Goal: Information Seeking & Learning: Learn about a topic

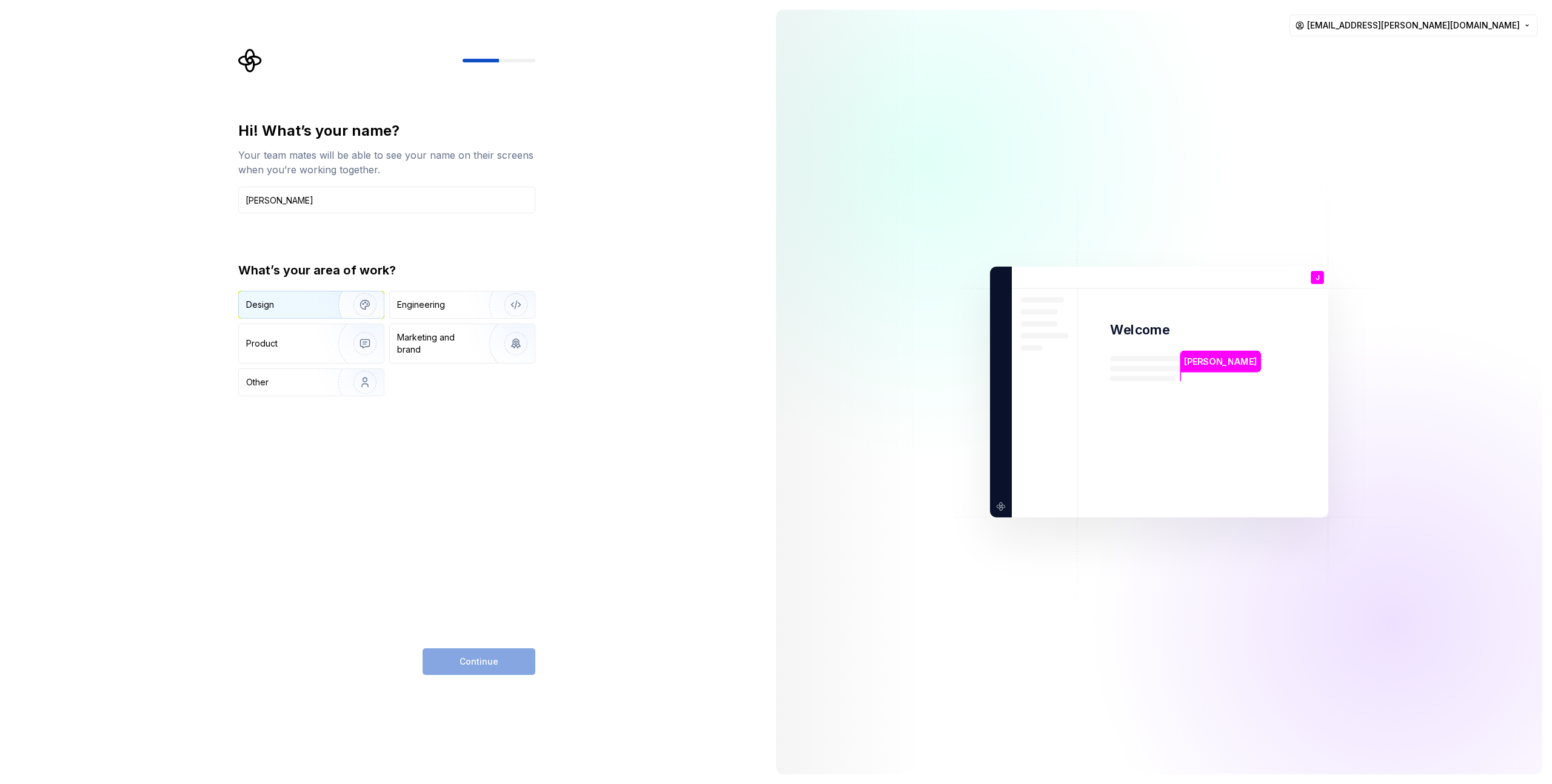
type input "Jan Cermak"
click at [300, 310] on div "Design" at bounding box center [284, 305] width 77 height 12
click at [315, 347] on div "Product" at bounding box center [286, 344] width 80 height 12
click at [296, 305] on div "Design" at bounding box center [284, 305] width 77 height 12
click at [519, 663] on button "Continue" at bounding box center [479, 662] width 113 height 27
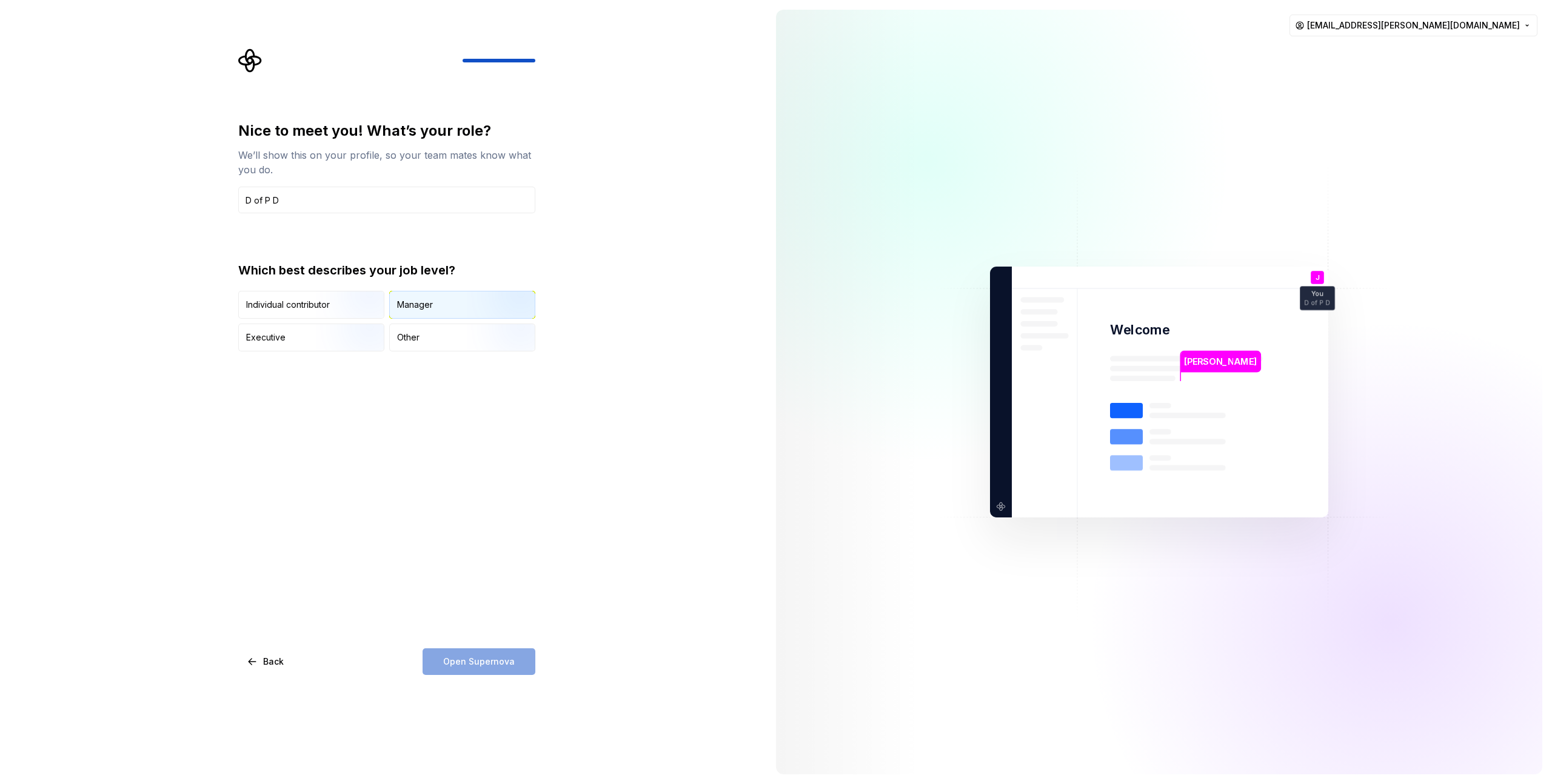
type input "D of P D"
click at [435, 316] on div "Manager" at bounding box center [462, 305] width 145 height 27
click at [474, 660] on span "Open Supernova" at bounding box center [479, 662] width 71 height 12
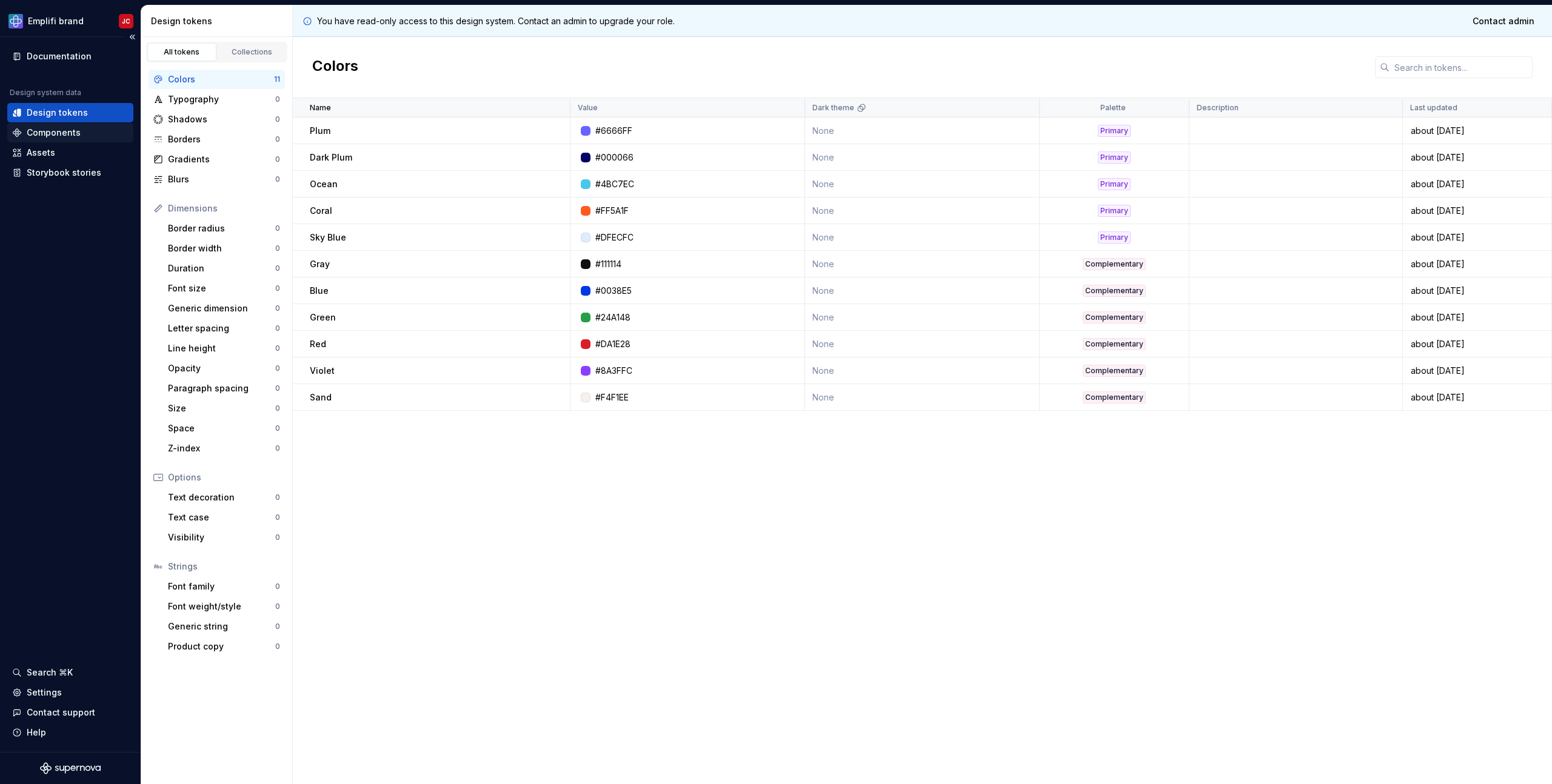
click at [55, 129] on div "Components" at bounding box center [54, 132] width 54 height 12
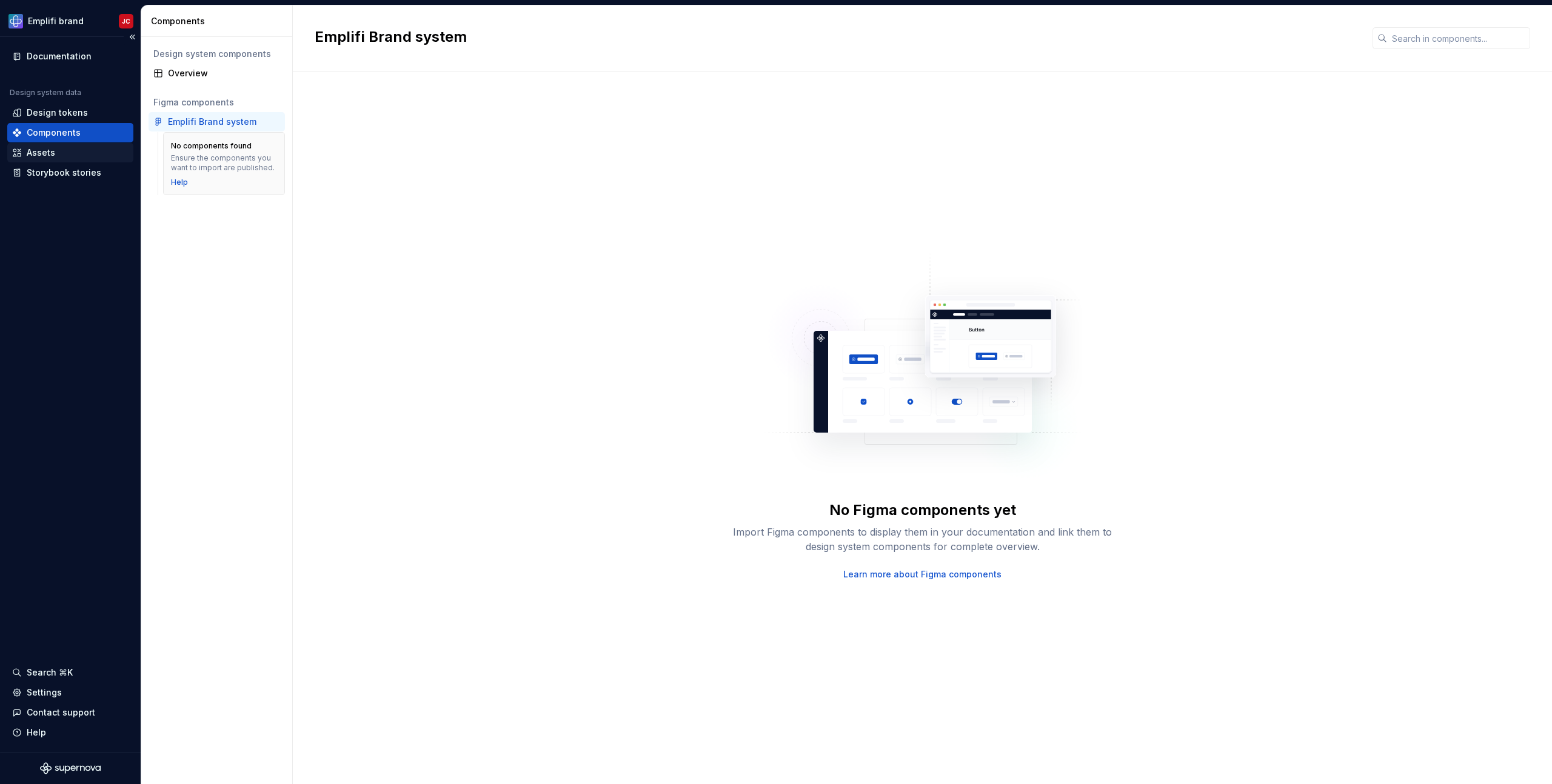
click at [58, 154] on div "Assets" at bounding box center [70, 152] width 116 height 12
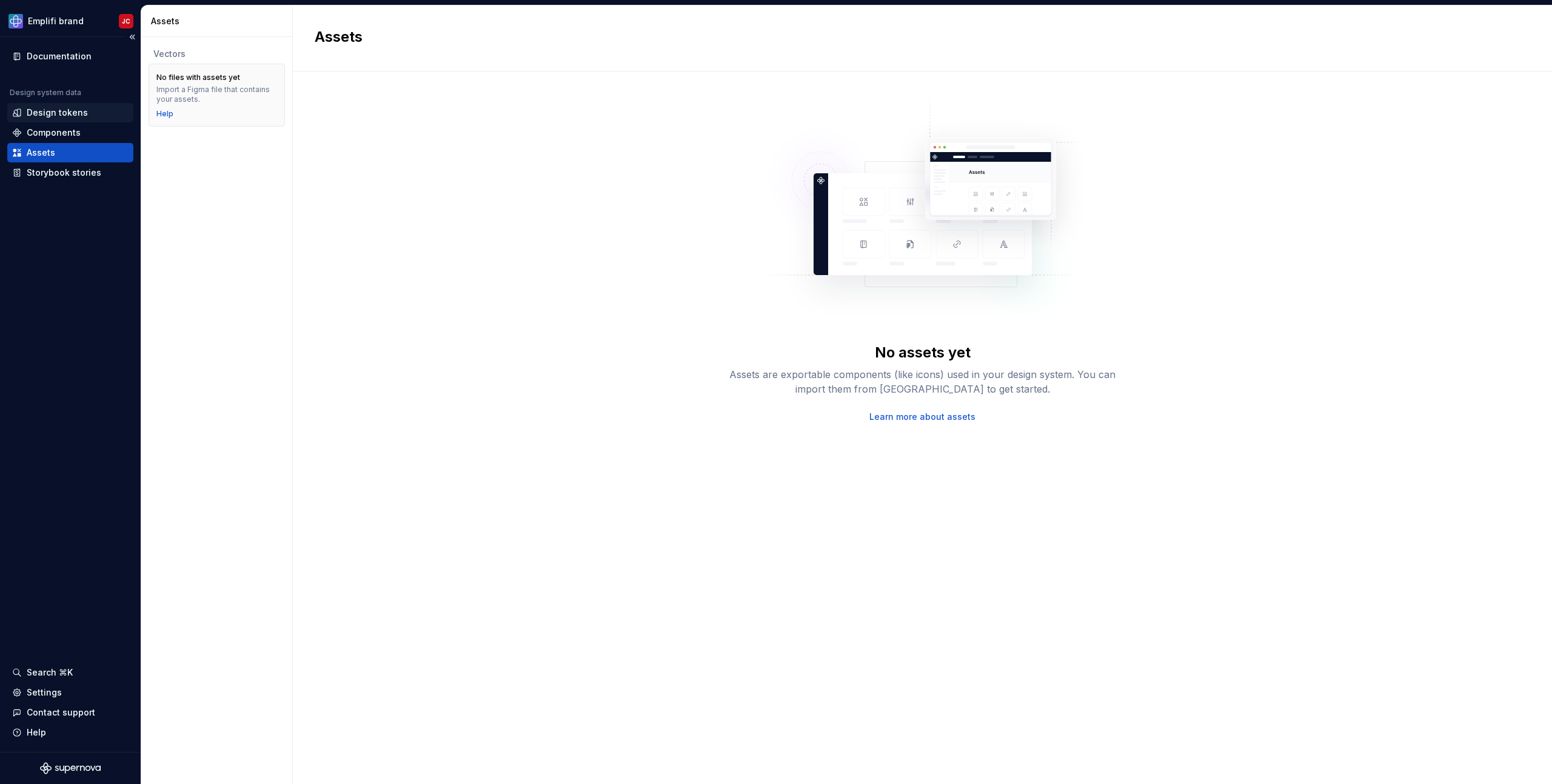
click at [64, 117] on div "Design tokens" at bounding box center [57, 112] width 61 height 12
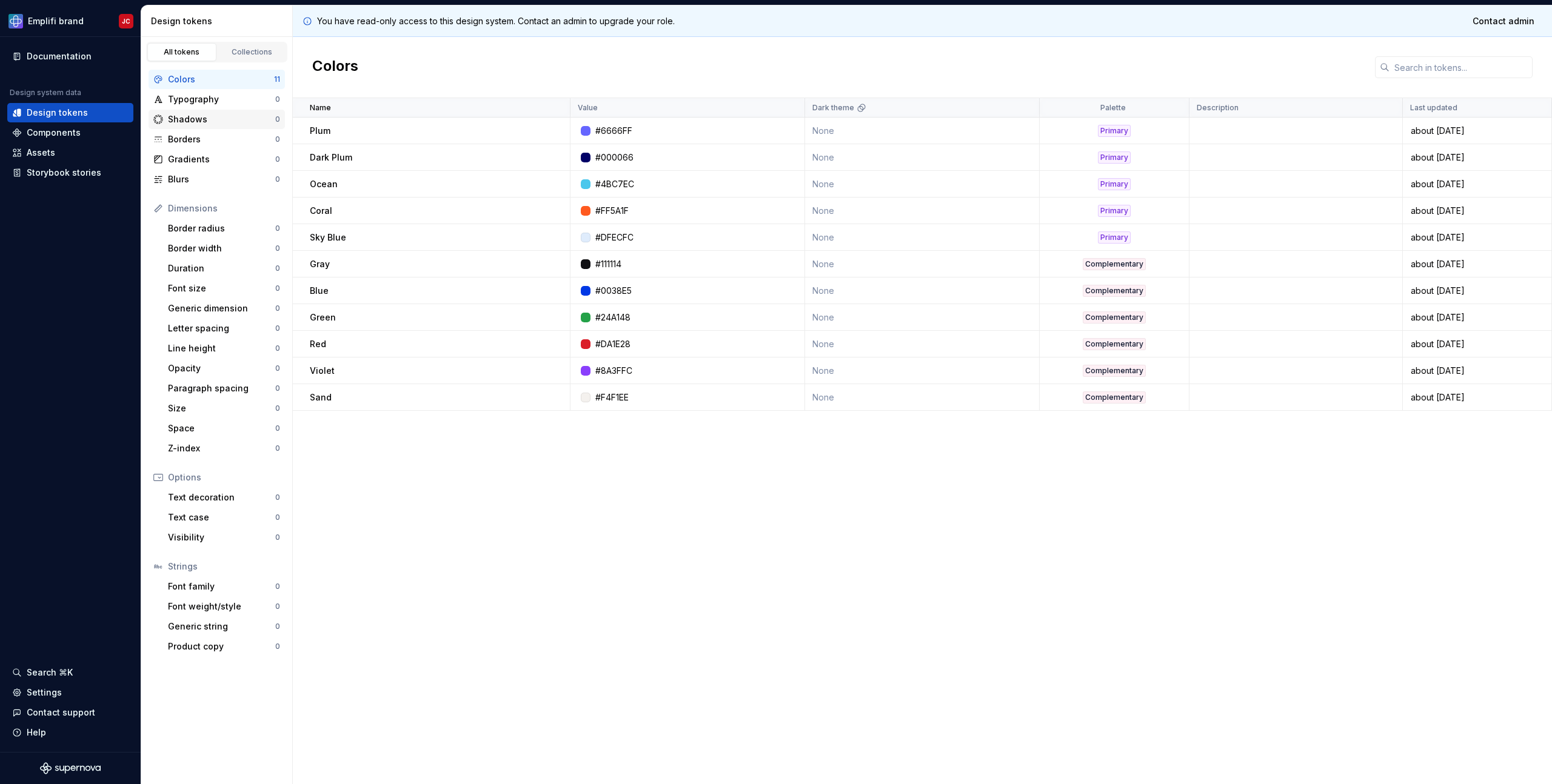
click at [222, 115] on div "Shadows" at bounding box center [222, 119] width 107 height 12
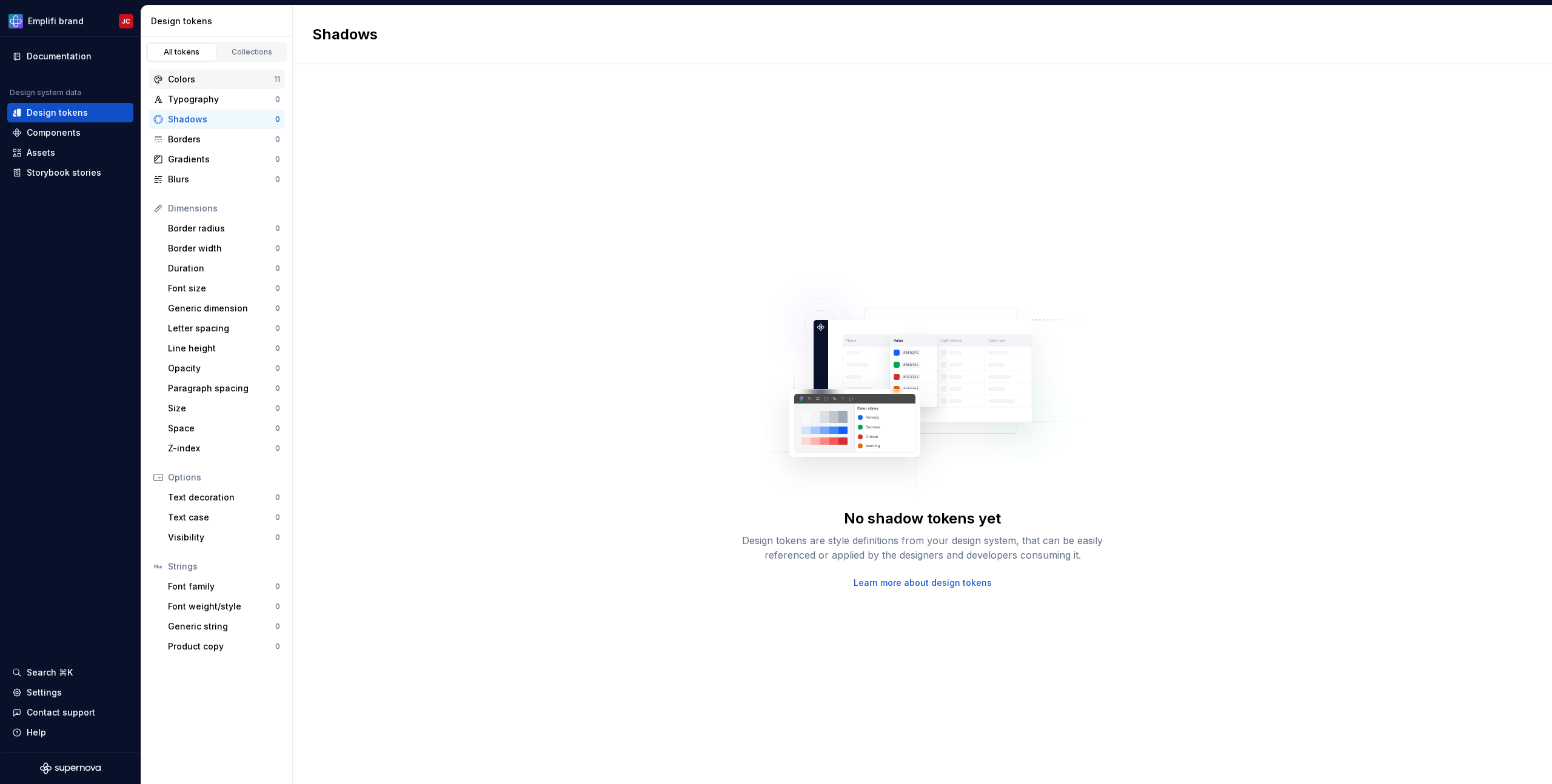
click at [222, 71] on div "Colors 11" at bounding box center [217, 80] width 136 height 19
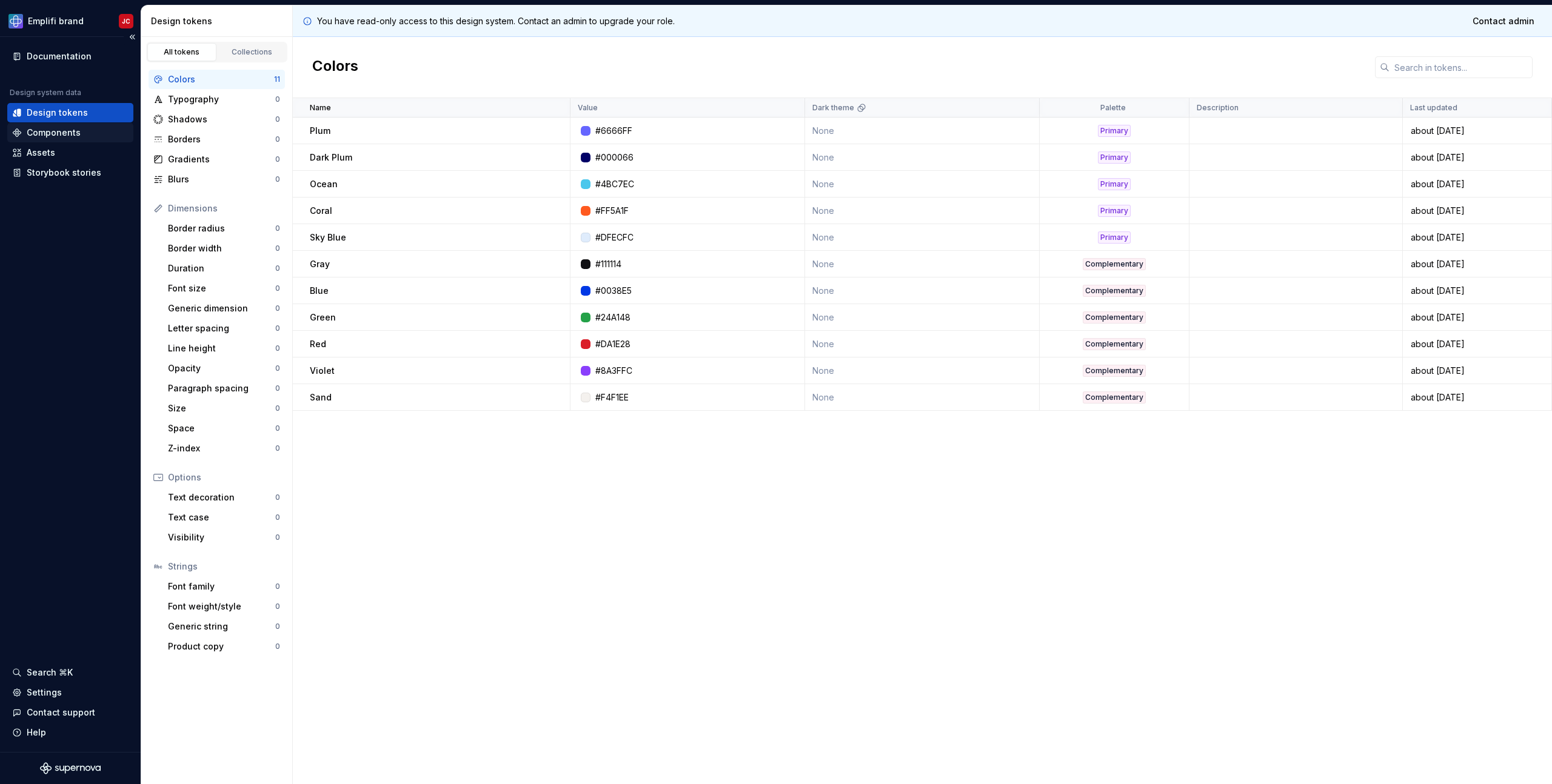
click at [43, 128] on div "Components" at bounding box center [54, 132] width 54 height 12
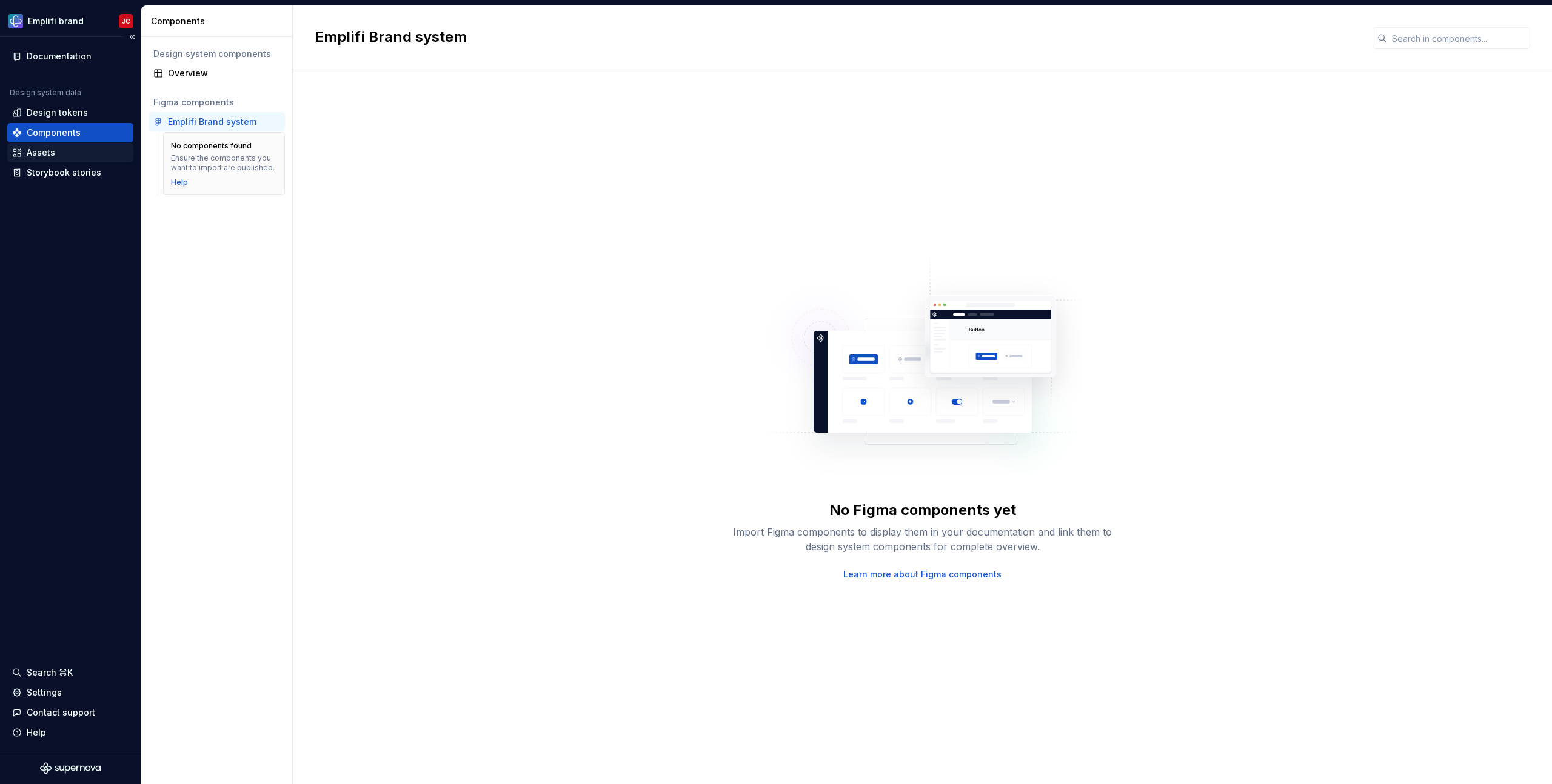
click at [45, 153] on div "Assets" at bounding box center [41, 152] width 28 height 12
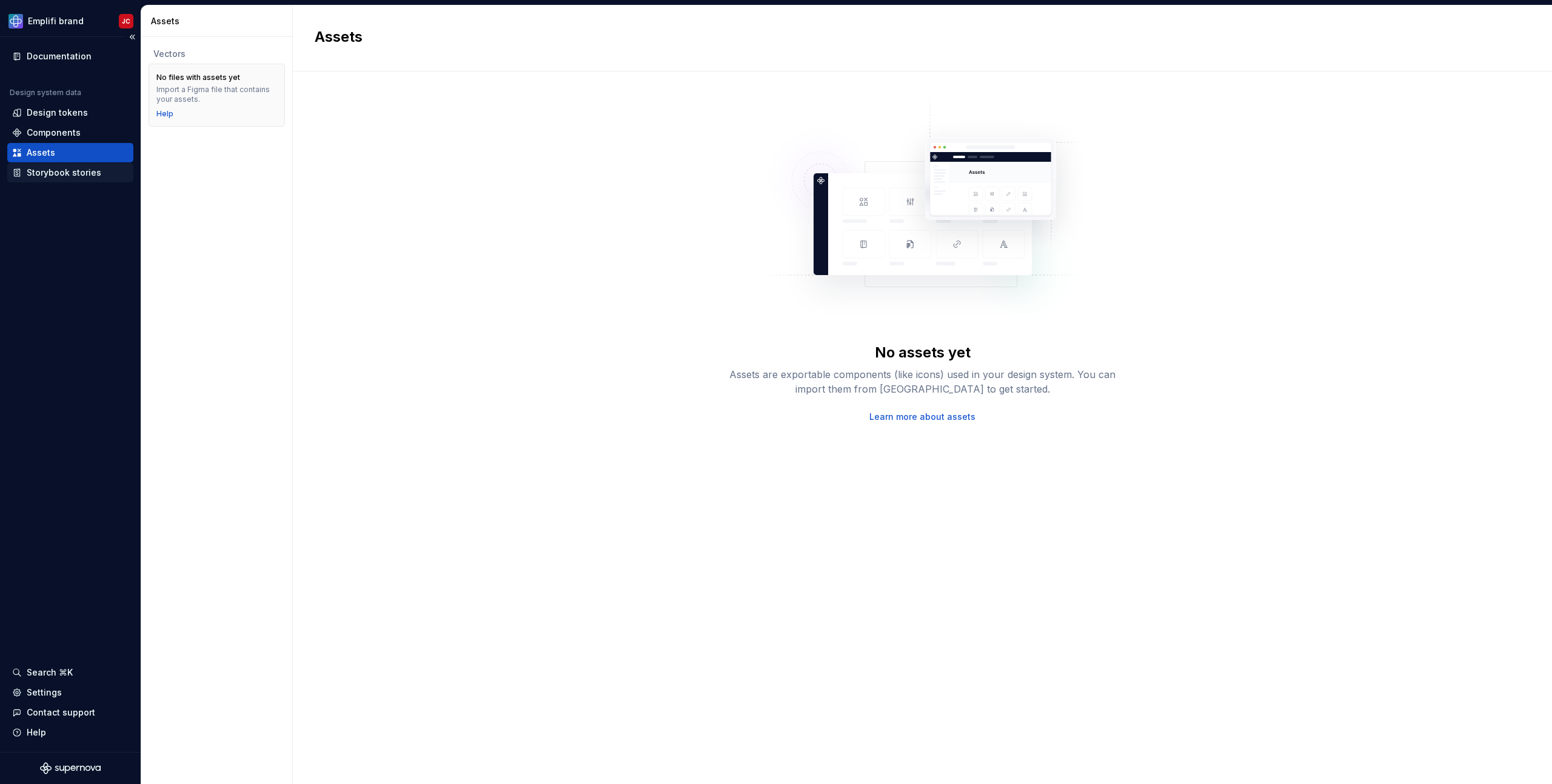
click at [43, 178] on div "Storybook stories" at bounding box center [64, 173] width 74 height 12
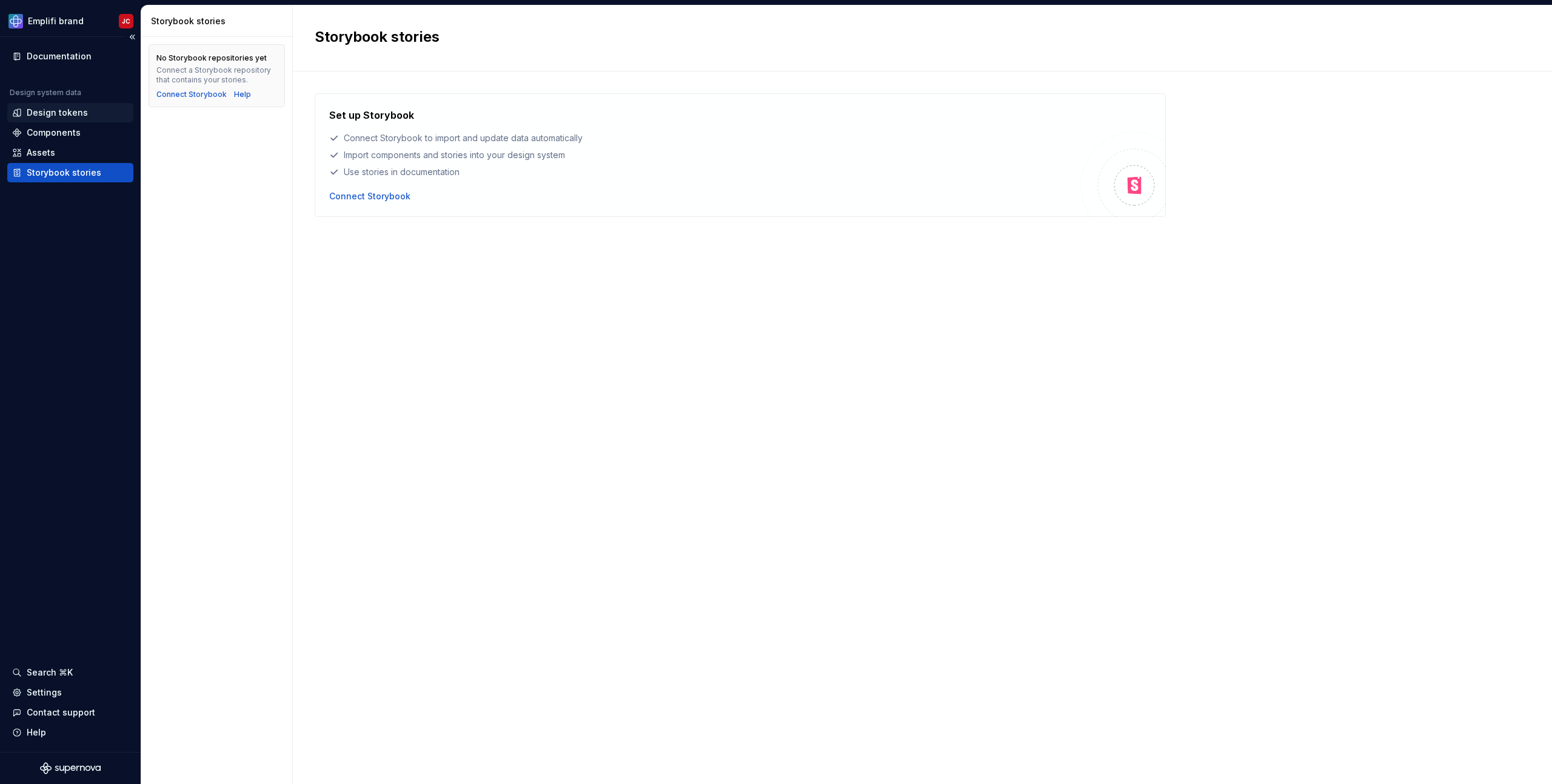
click at [59, 109] on div "Design tokens" at bounding box center [57, 112] width 61 height 12
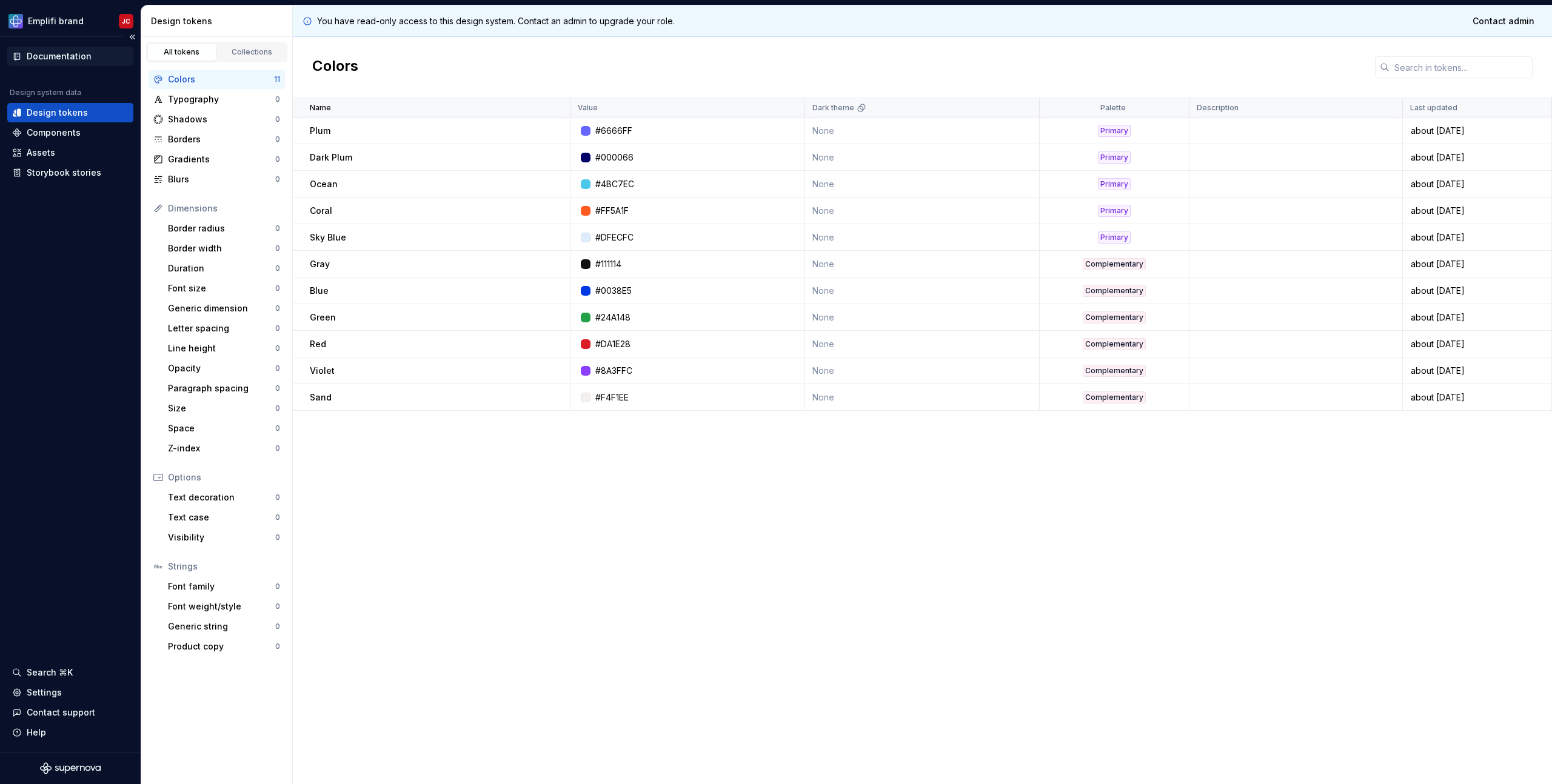
click at [71, 60] on div "Documentation" at bounding box center [59, 57] width 65 height 12
click at [71, 57] on div "Documentation" at bounding box center [59, 57] width 65 height 12
click at [55, 56] on div "Documentation" at bounding box center [59, 57] width 65 height 12
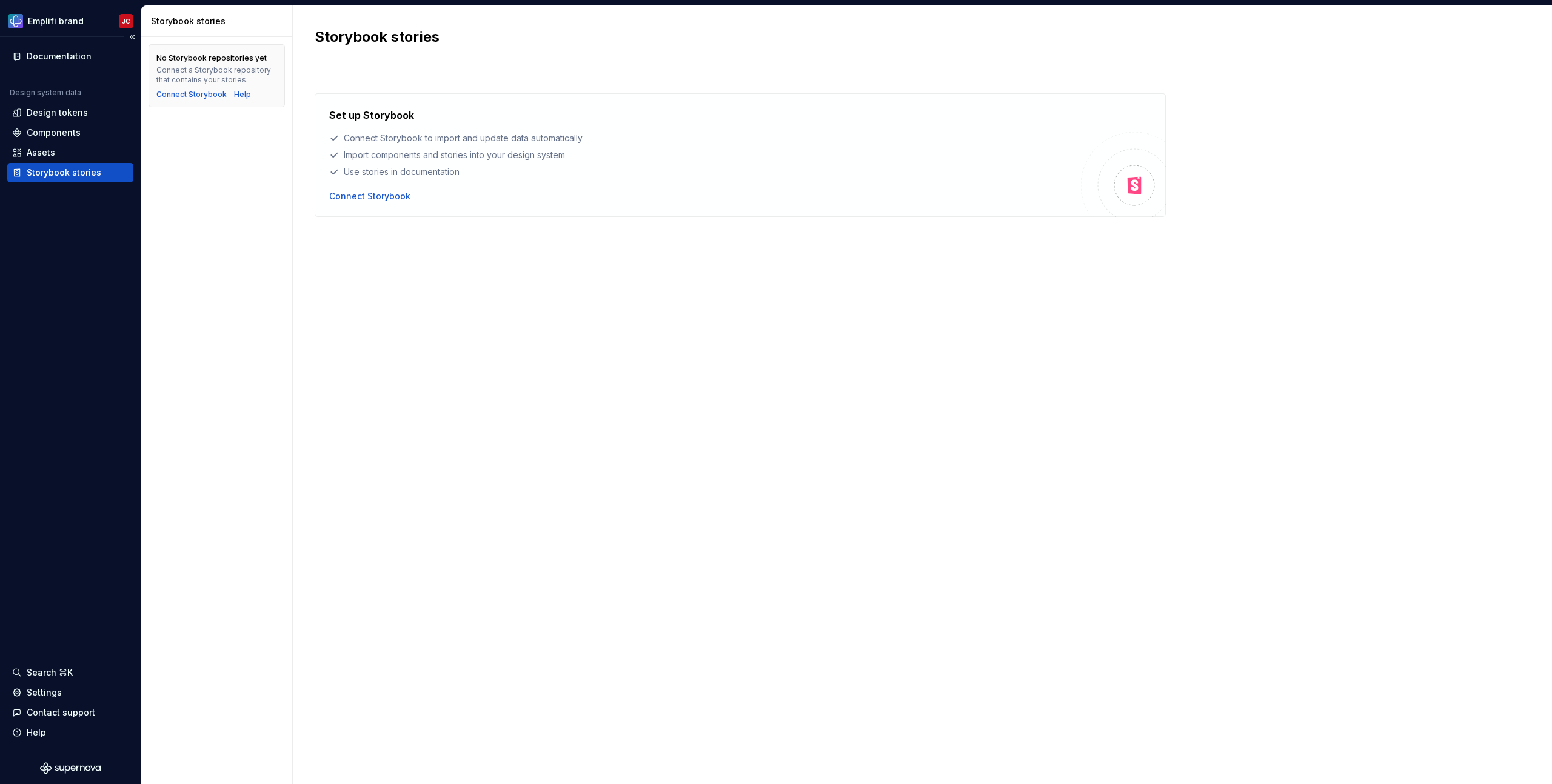
click at [83, 224] on div "Documentation Design system data Design tokens Components Assets Storybook stor…" at bounding box center [70, 394] width 141 height 715
click at [54, 16] on html "Emplifi brand JC Documentation Design system data Design tokens Components Asse…" at bounding box center [776, 392] width 1552 height 784
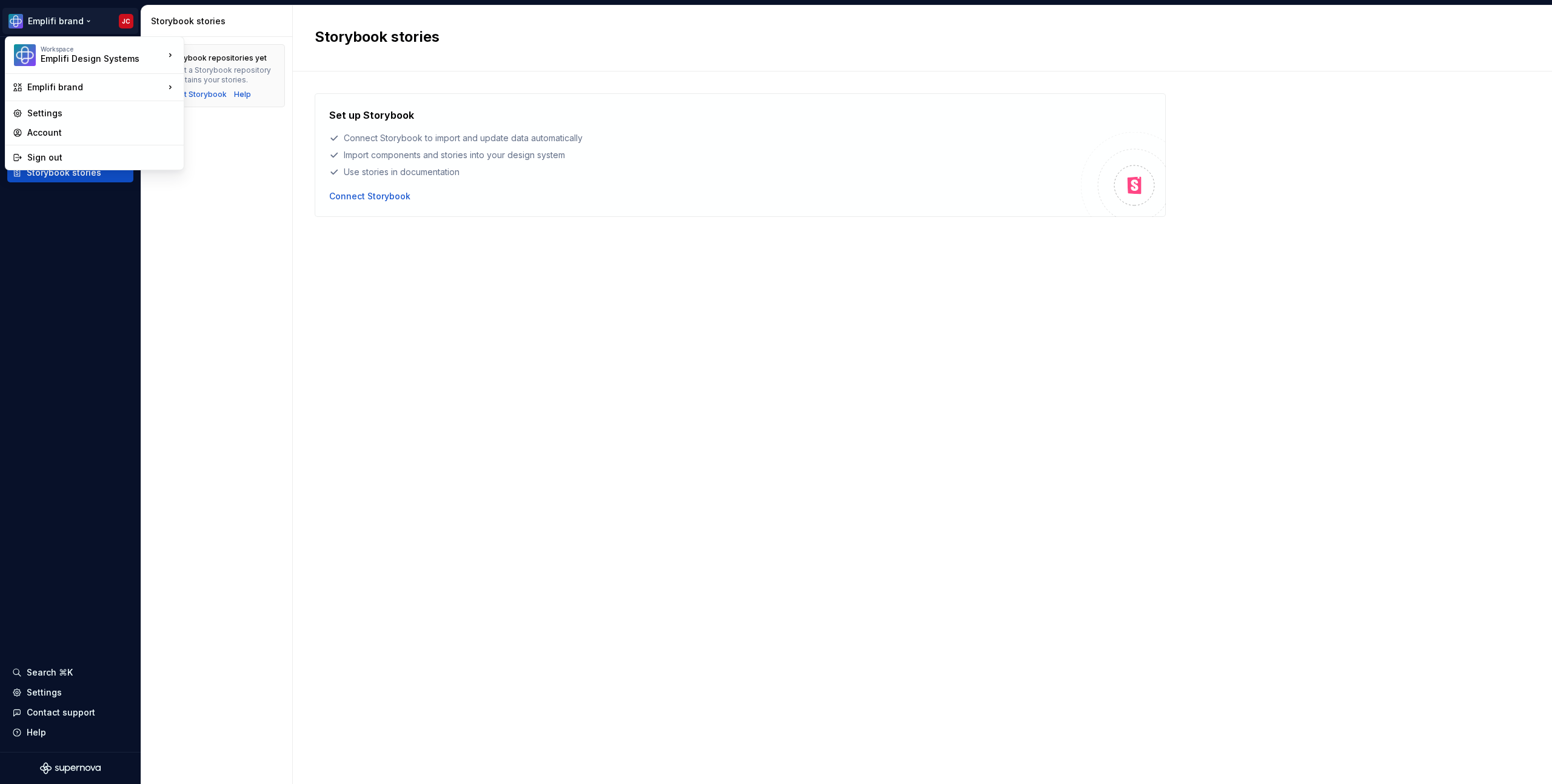
click at [54, 15] on html "Emplifi brand JC Documentation Design system data Design tokens Components Asse…" at bounding box center [776, 392] width 1552 height 784
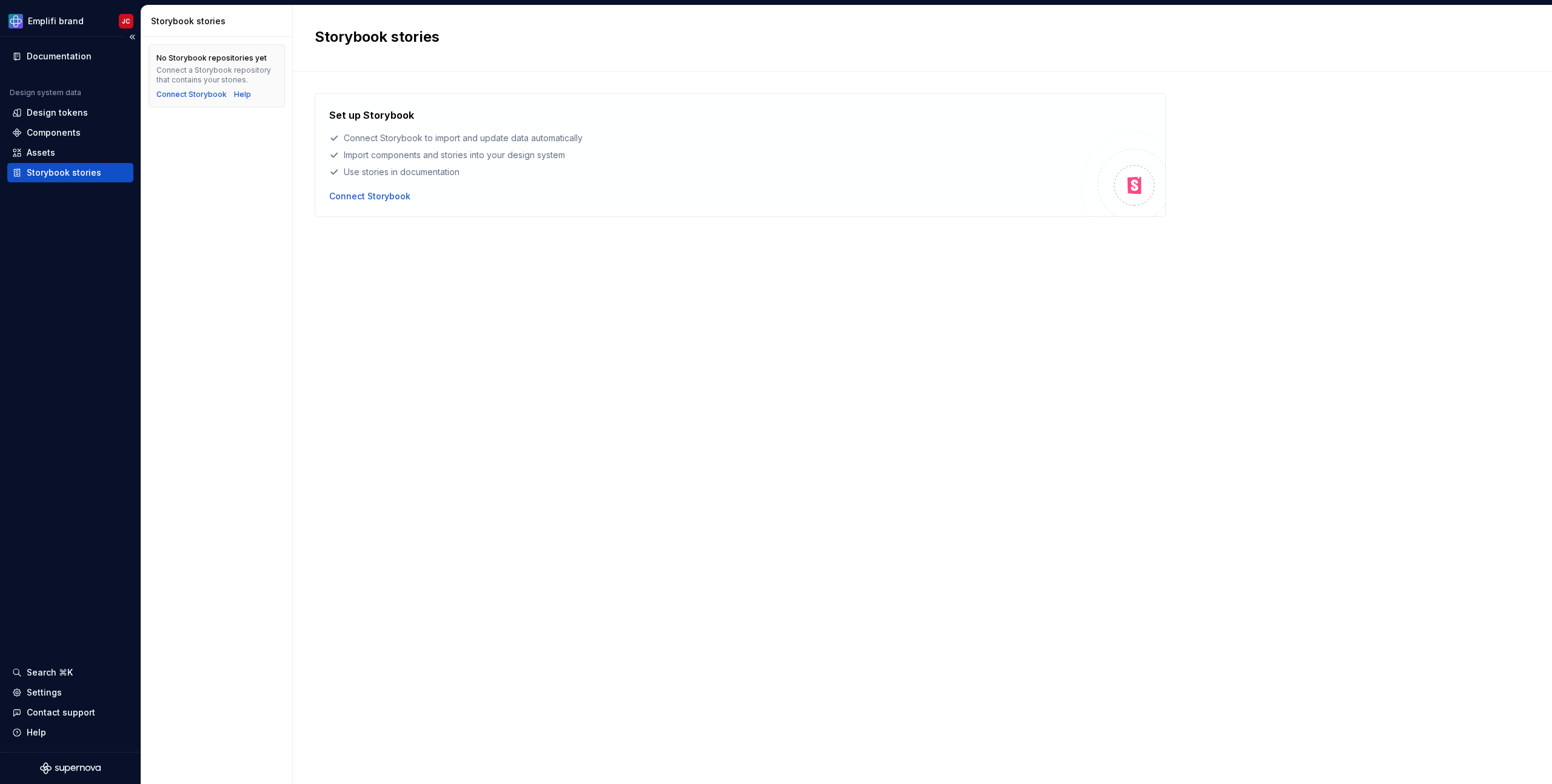
click at [49, 391] on div "Documentation Design system data Design tokens Components Assets Storybook stor…" at bounding box center [70, 394] width 141 height 715
click at [69, 103] on div "Design tokens" at bounding box center [70, 113] width 126 height 19
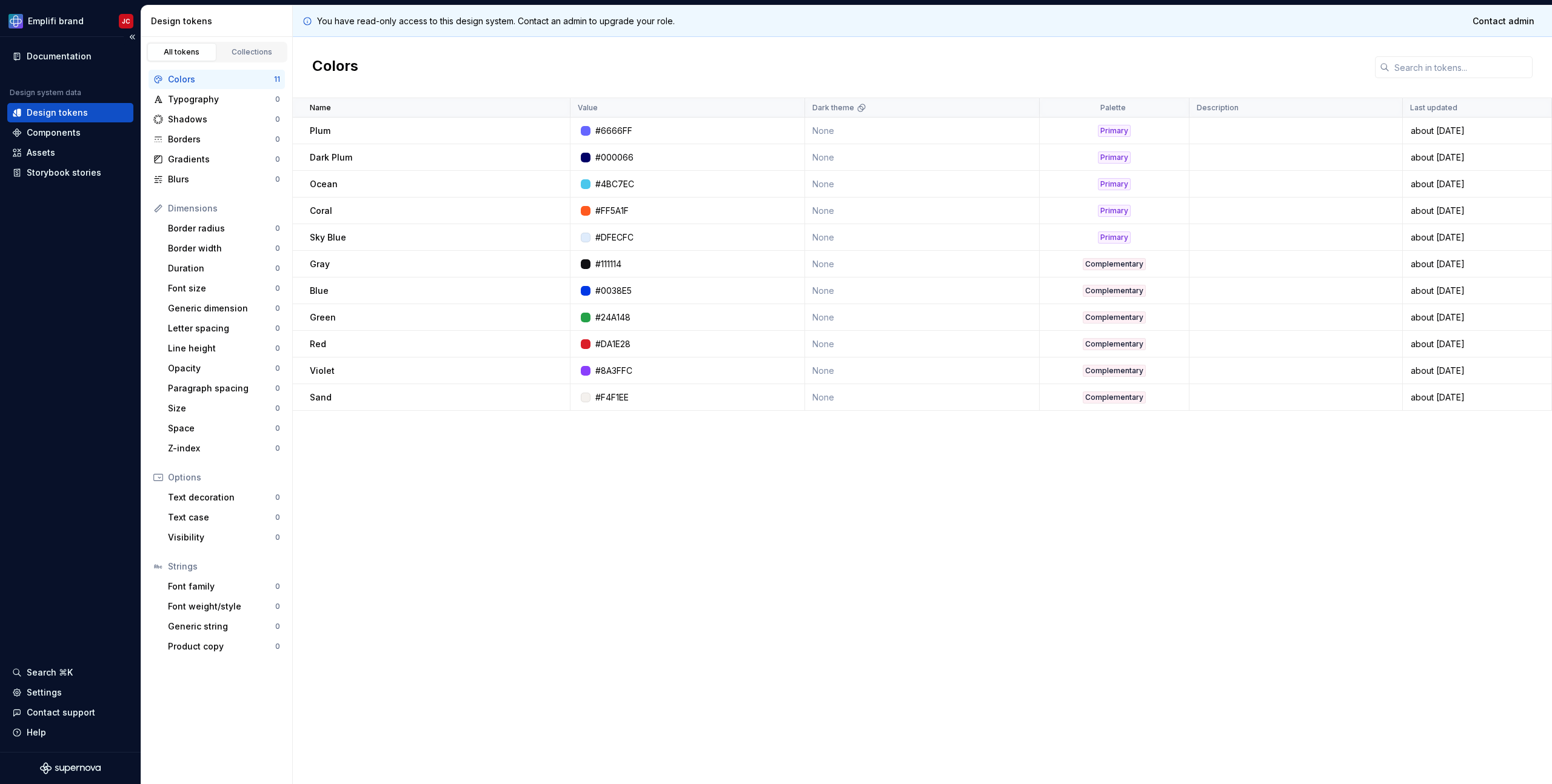
click at [87, 434] on div "Documentation Design system data Design tokens Components Assets Storybook stor…" at bounding box center [70, 394] width 141 height 715
click at [32, 670] on div "Search ⌘K" at bounding box center [50, 672] width 46 height 12
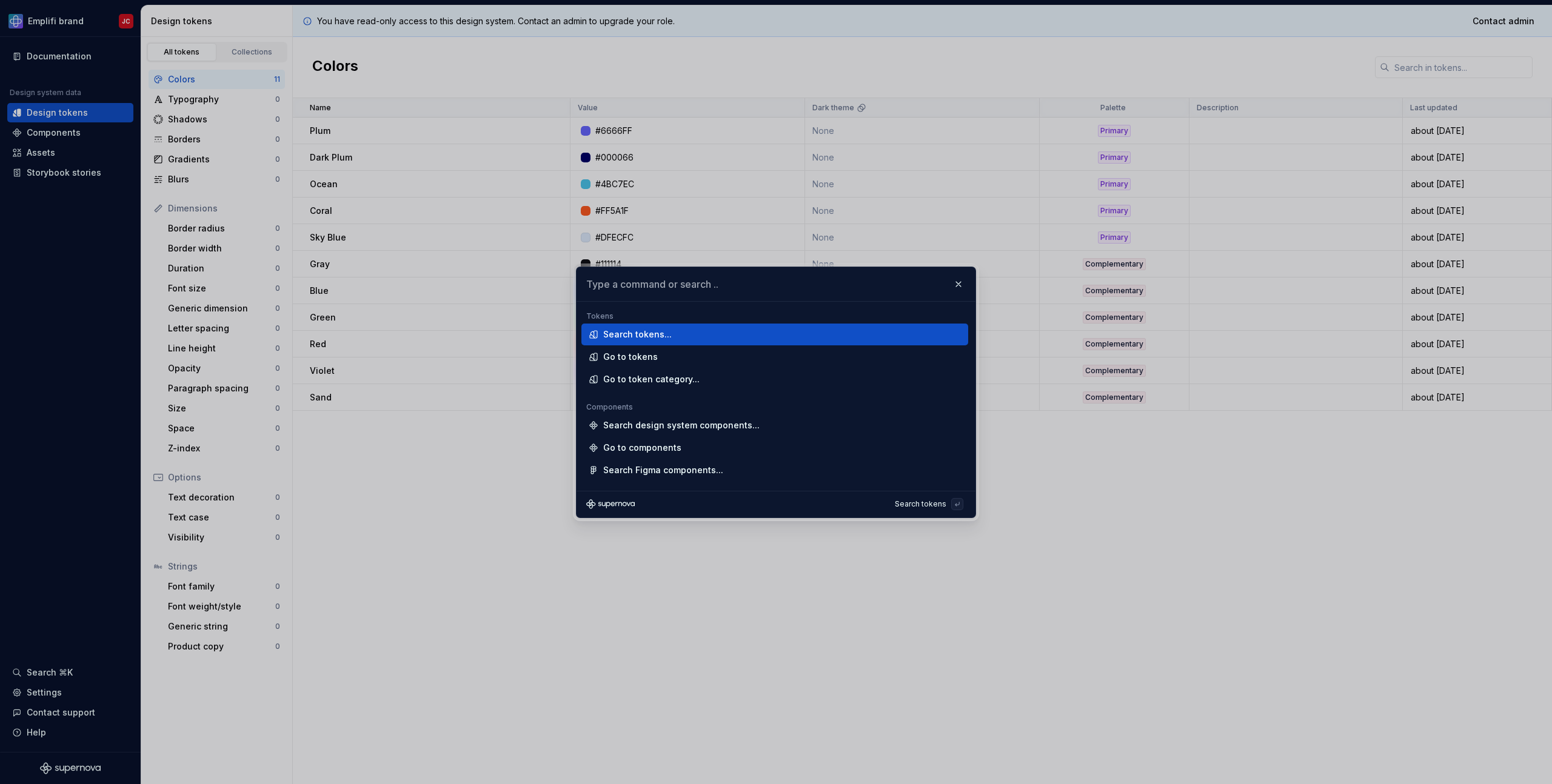
click at [647, 289] on input "text" at bounding box center [776, 284] width 399 height 34
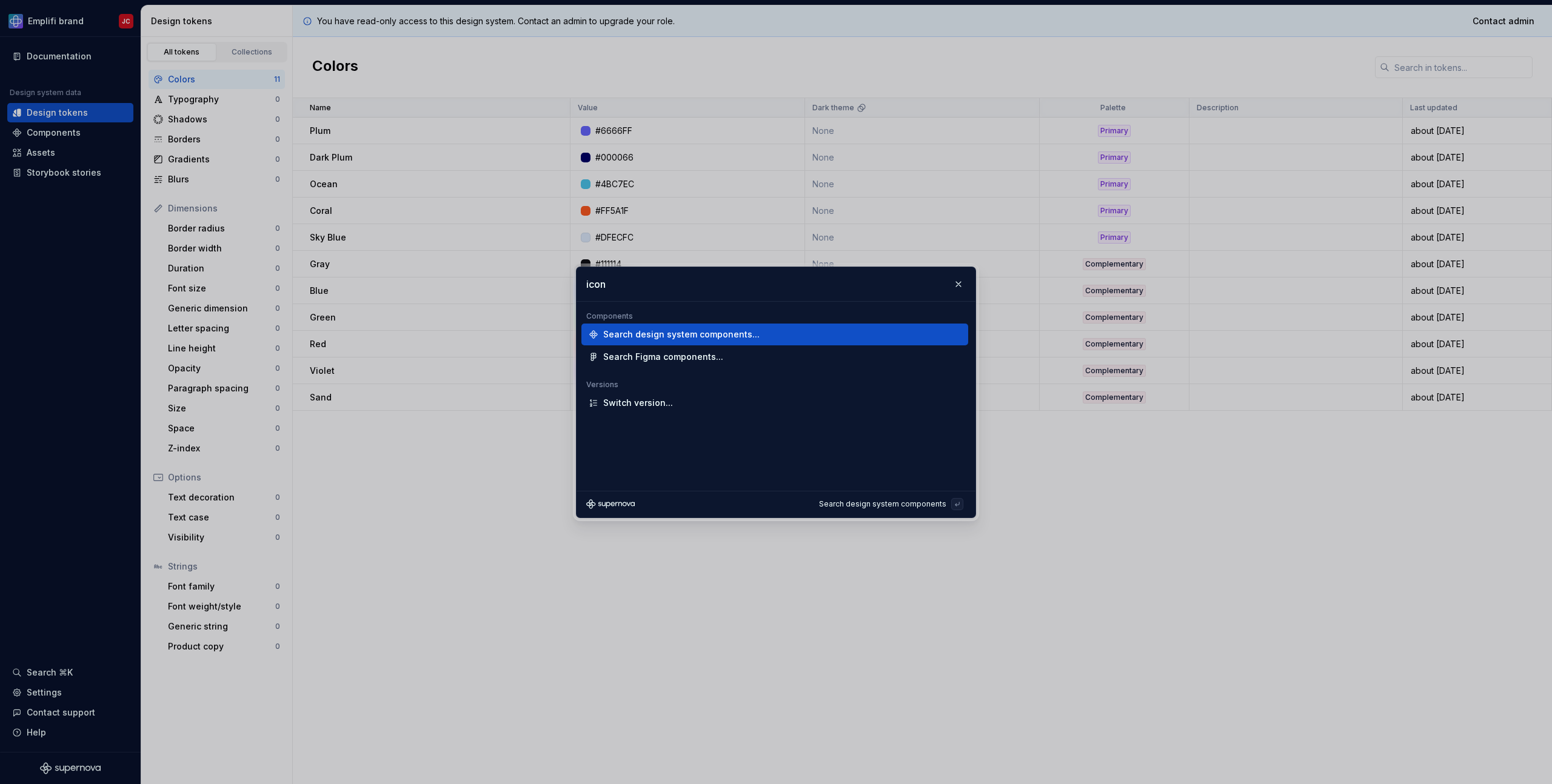
type input "icons"
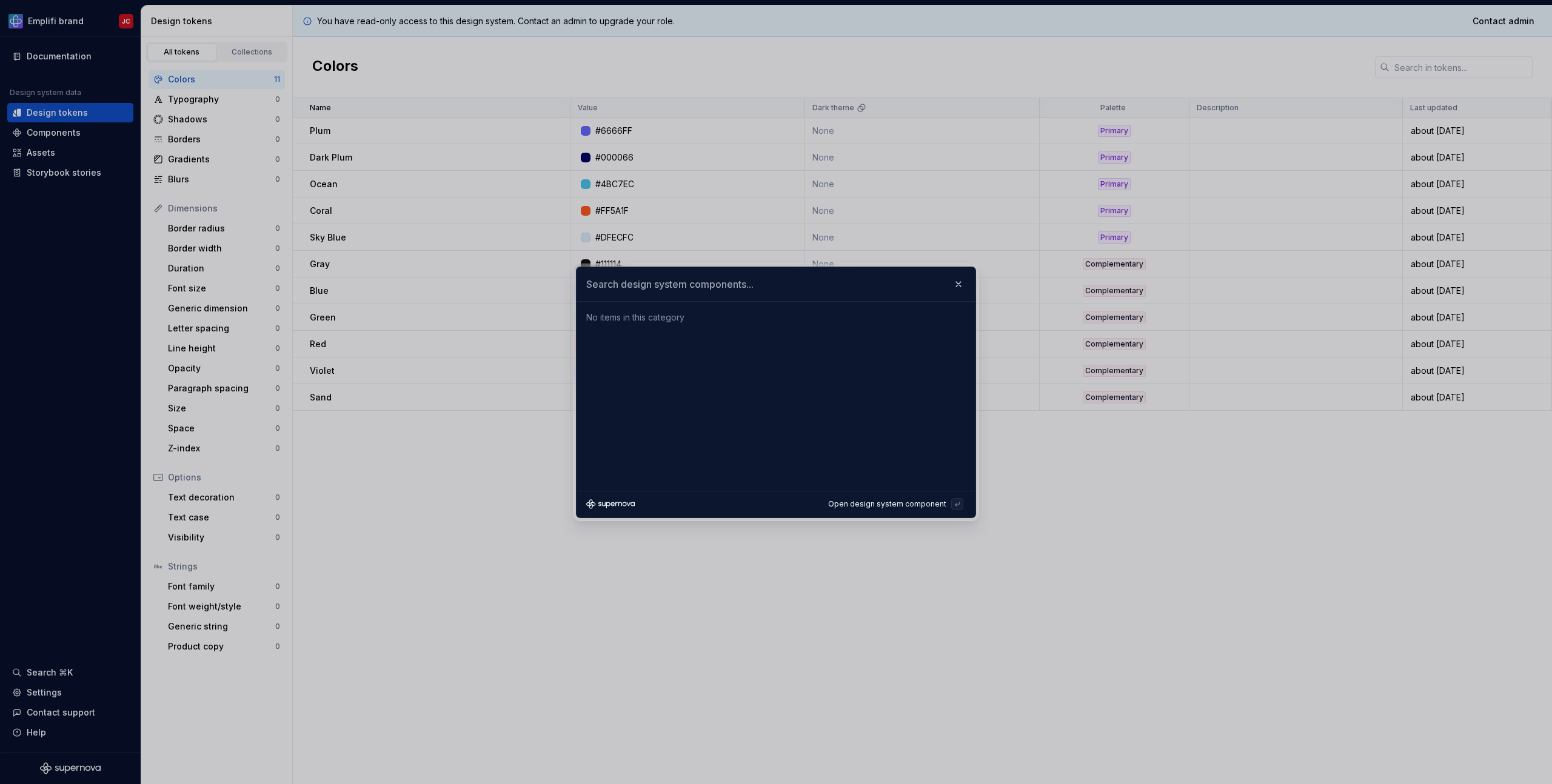
click at [670, 278] on input "text" at bounding box center [776, 284] width 399 height 34
type input "How to use colors"
click at [954, 286] on button "button" at bounding box center [958, 284] width 17 height 17
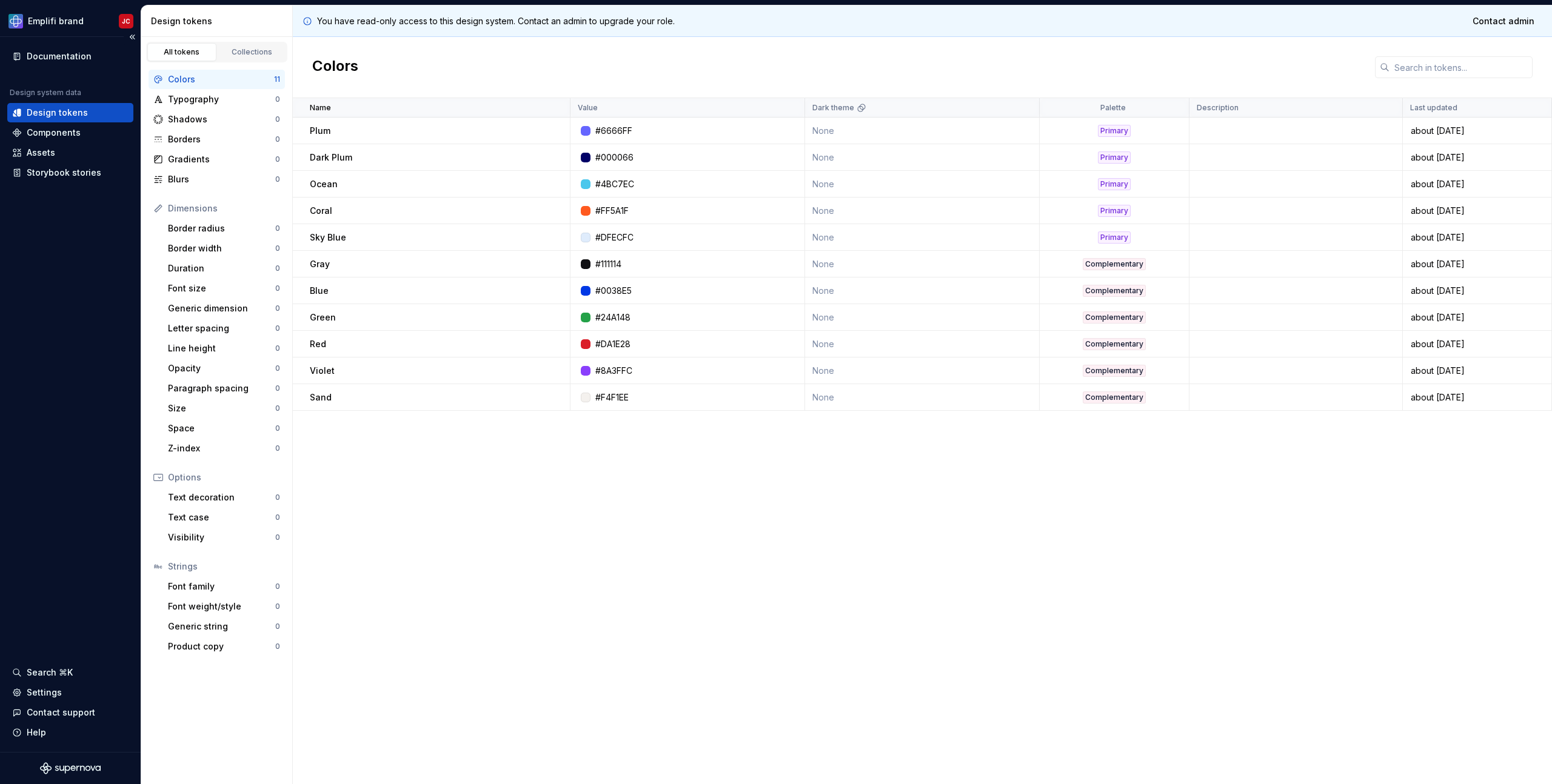
click at [85, 766] on icon "Supernova Logo" at bounding box center [70, 768] width 60 height 12
click at [248, 57] on div "Collections" at bounding box center [251, 52] width 60 height 10
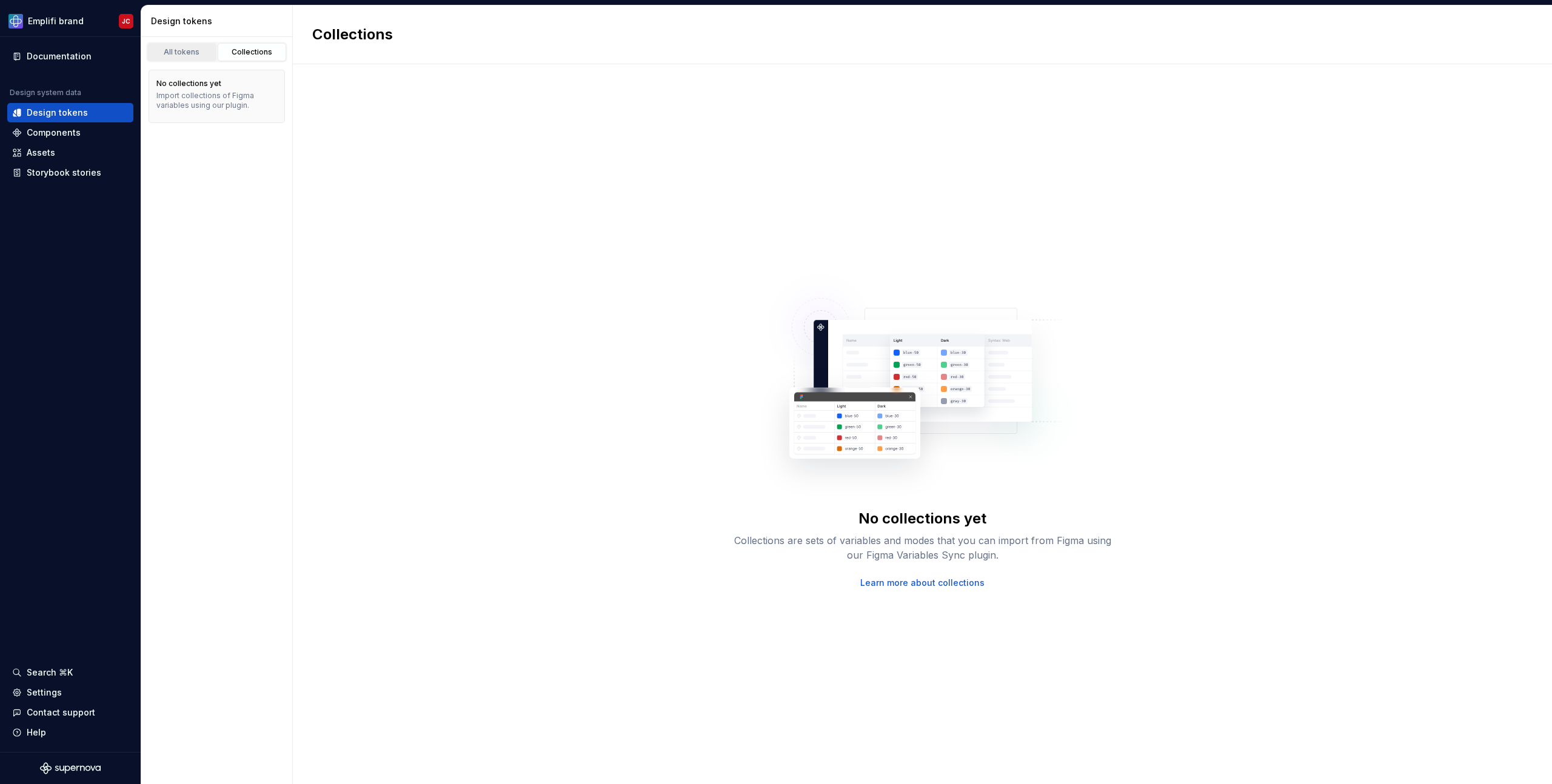
click at [202, 48] on div "All tokens" at bounding box center [182, 52] width 60 height 10
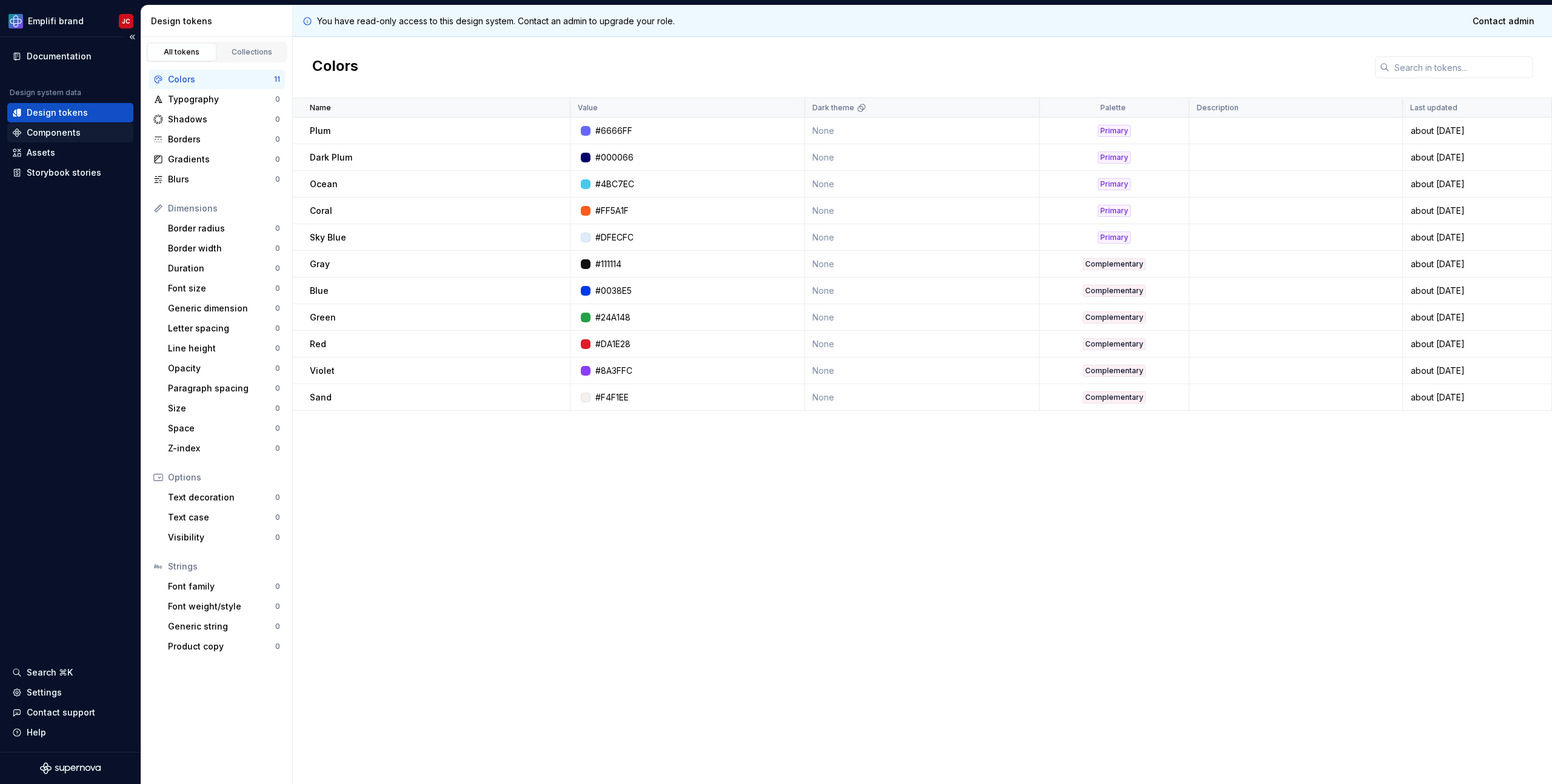
click at [81, 124] on div "Components" at bounding box center [70, 132] width 126 height 19
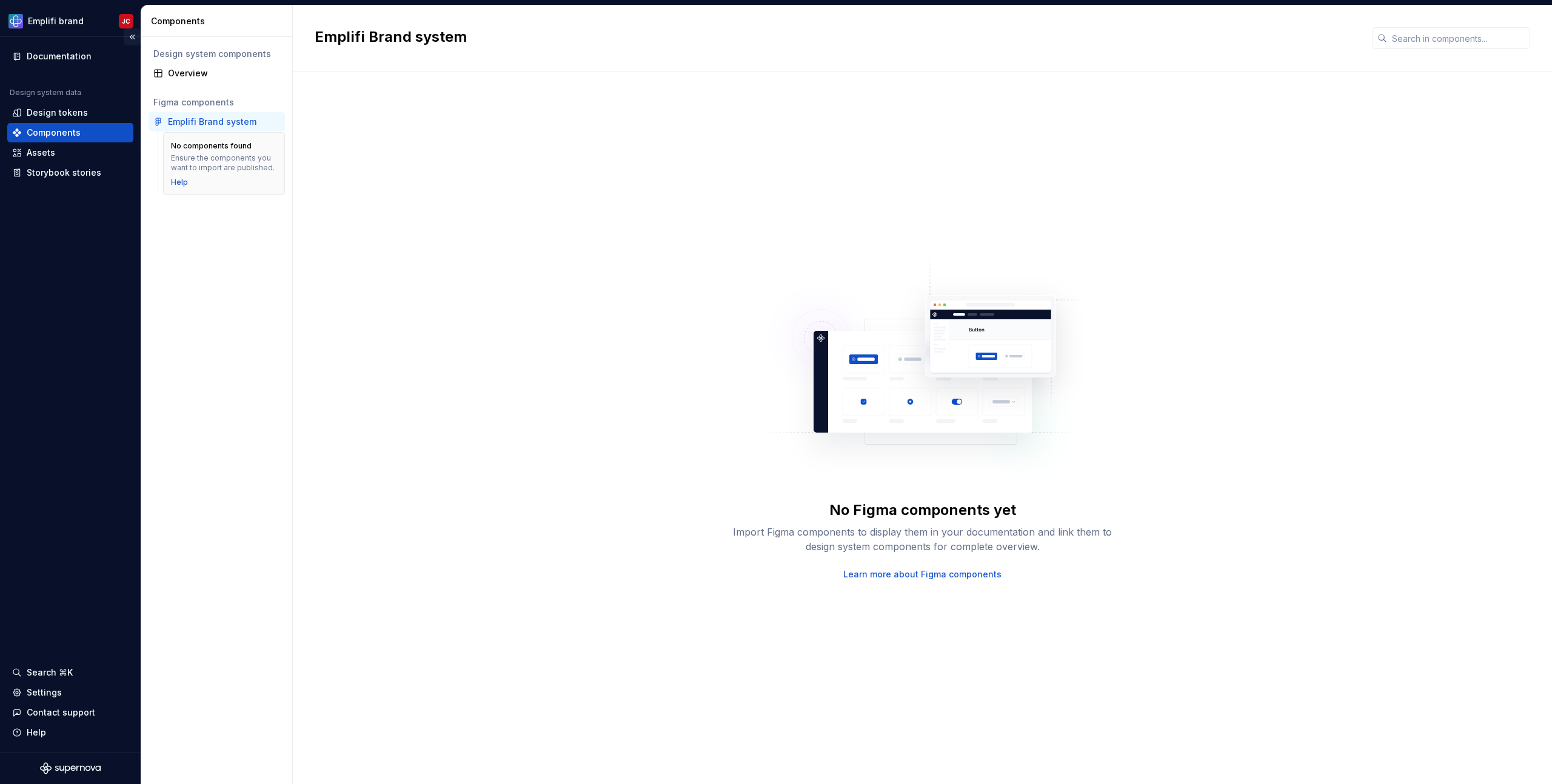
click at [132, 38] on button "Collapse sidebar" at bounding box center [132, 36] width 17 height 17
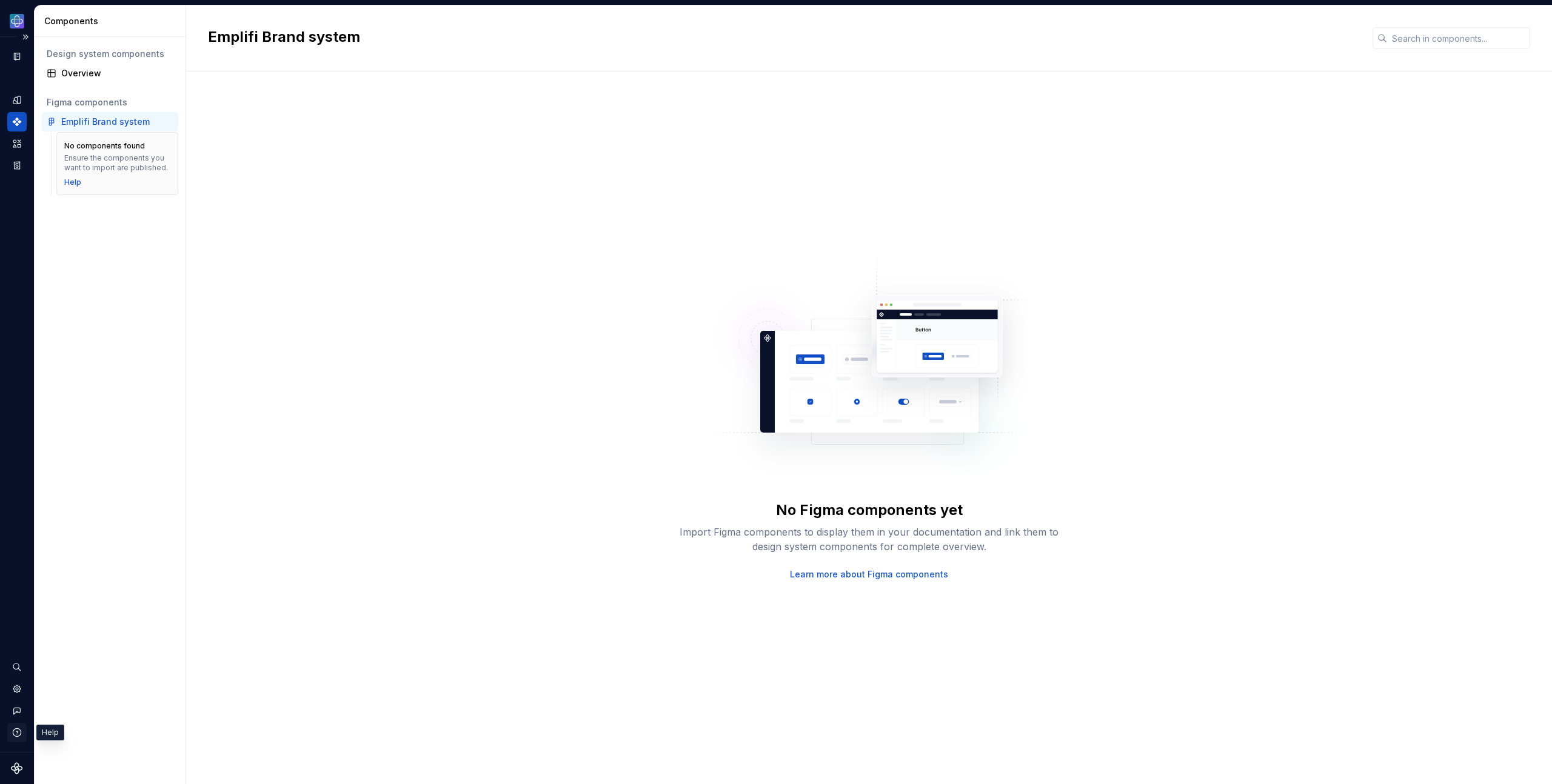
click at [11, 736] on div "button" at bounding box center [17, 733] width 19 height 19
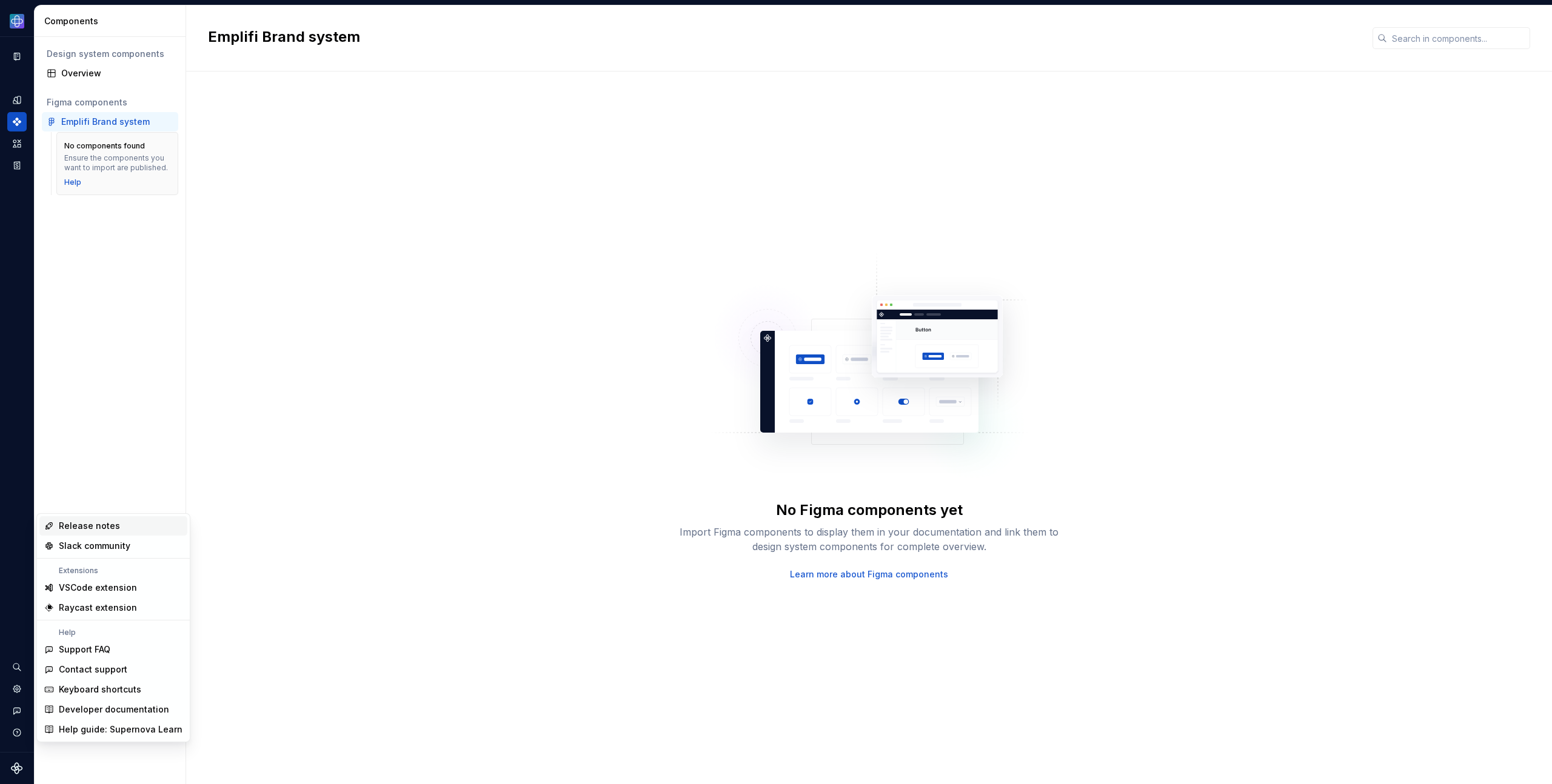
click at [300, 436] on div "No Figma components yet Import Figma components to display them in your documen…" at bounding box center [868, 415] width 1322 height 645
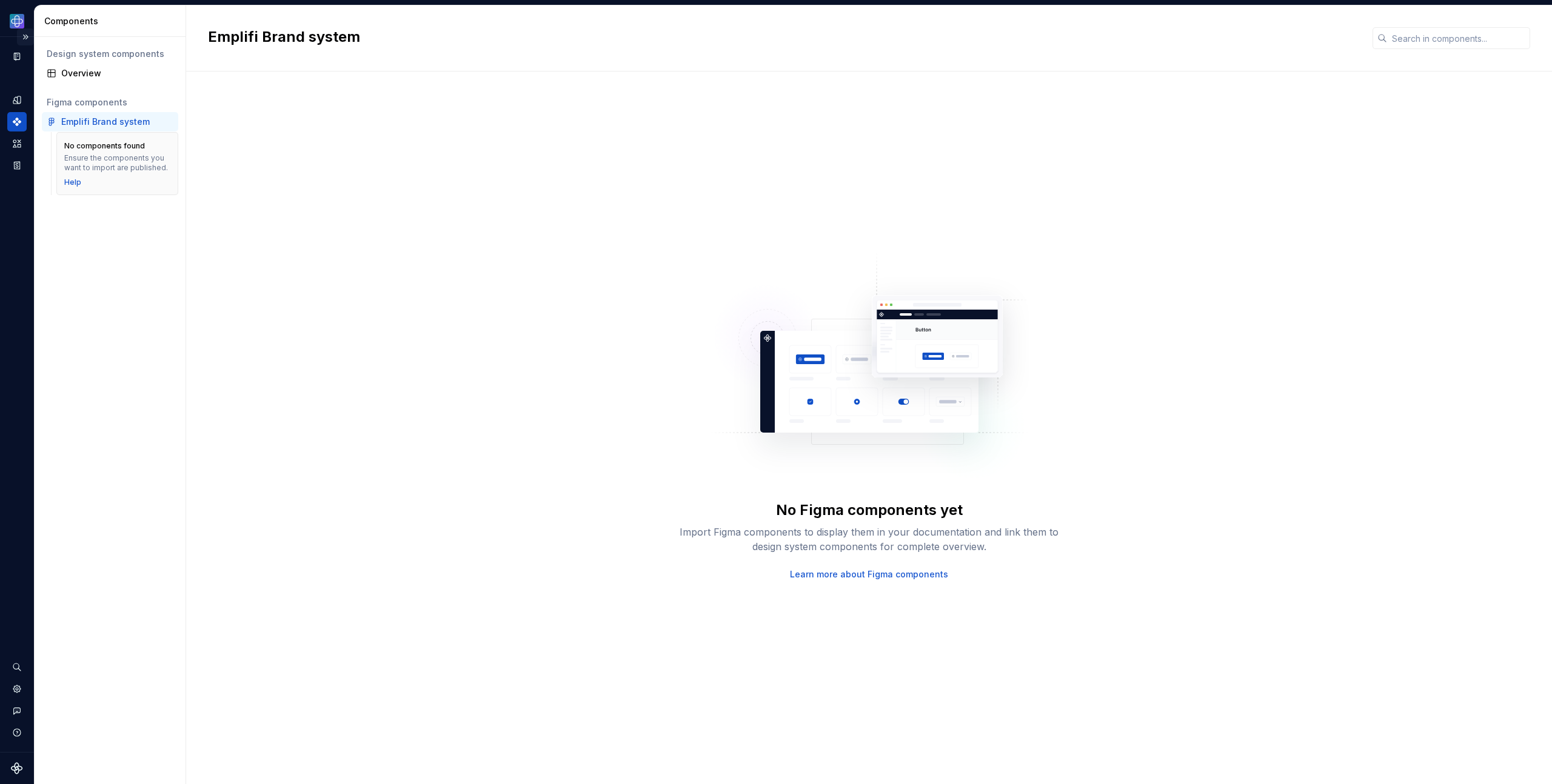
click at [26, 36] on button "Expand sidebar" at bounding box center [25, 36] width 17 height 17
